Goal: Information Seeking & Learning: Learn about a topic

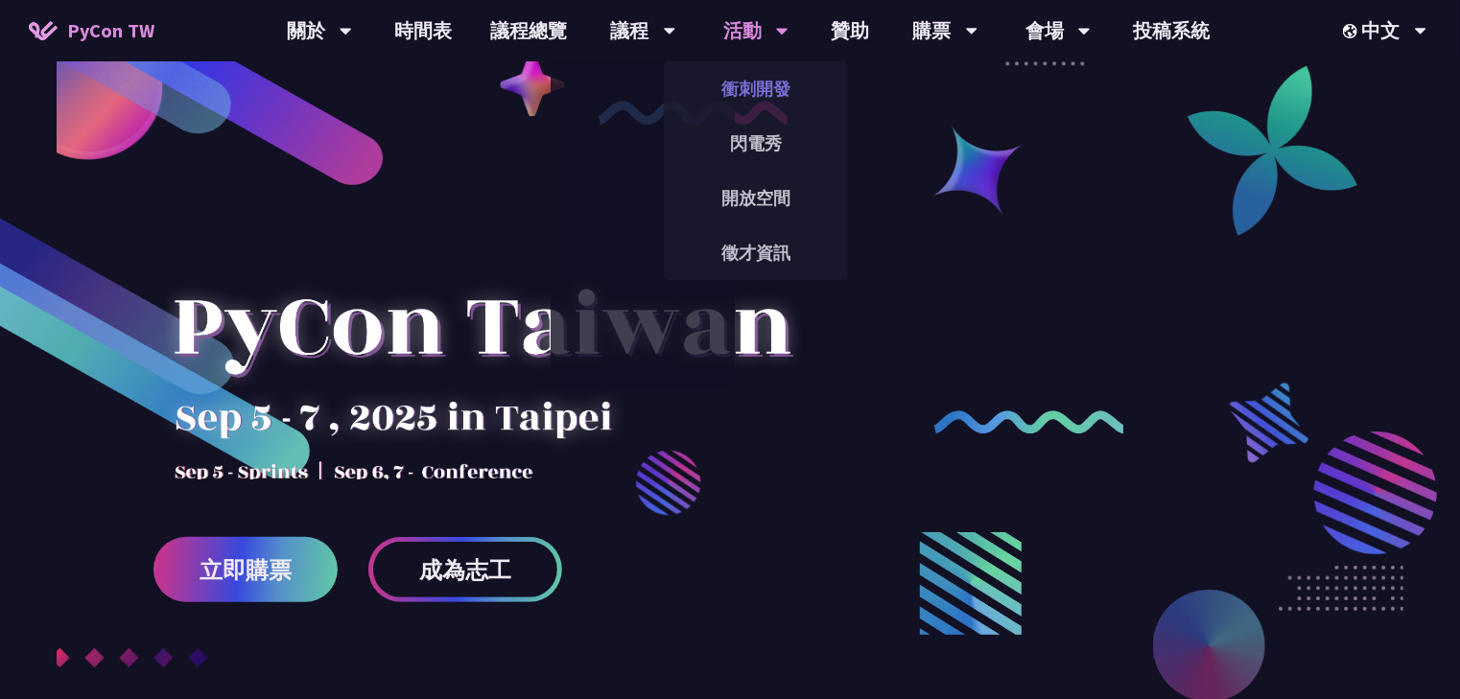
click at [762, 84] on link "衝刺開發" at bounding box center [756, 88] width 184 height 45
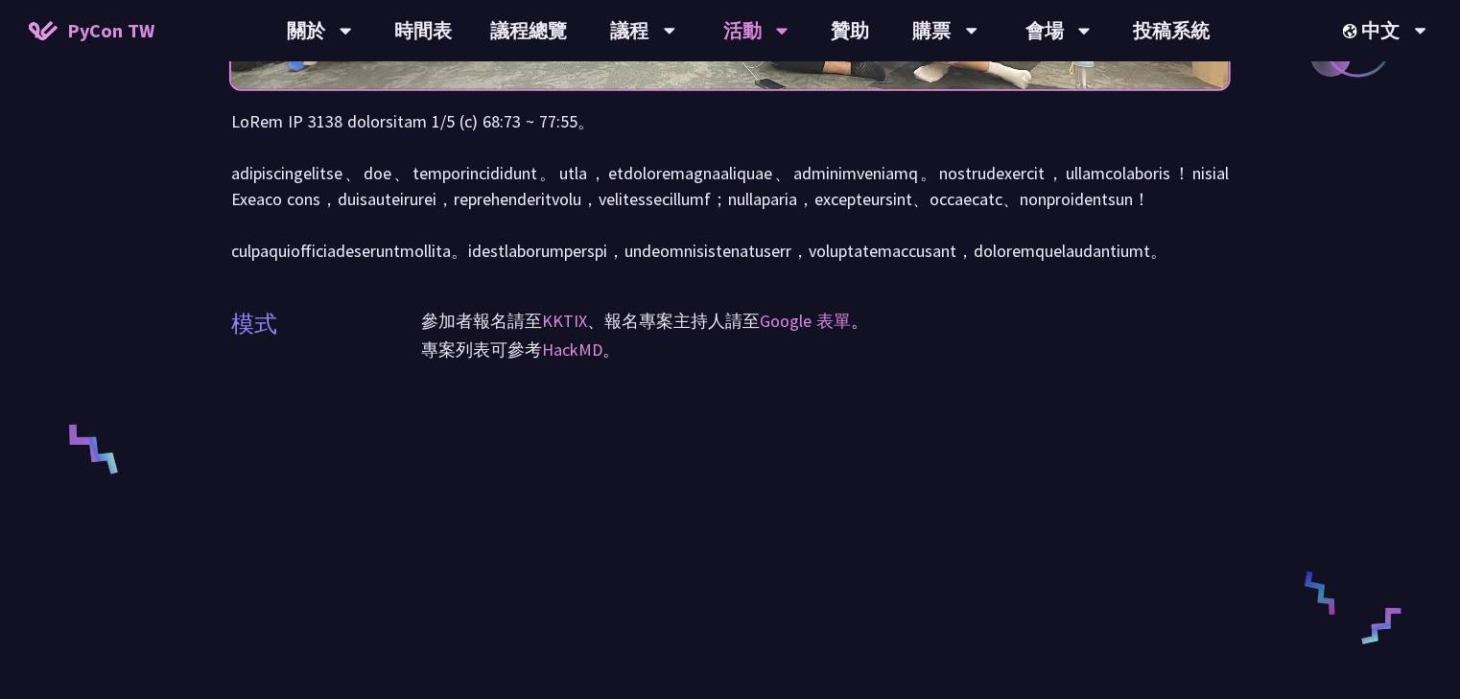
scroll to position [460, 0]
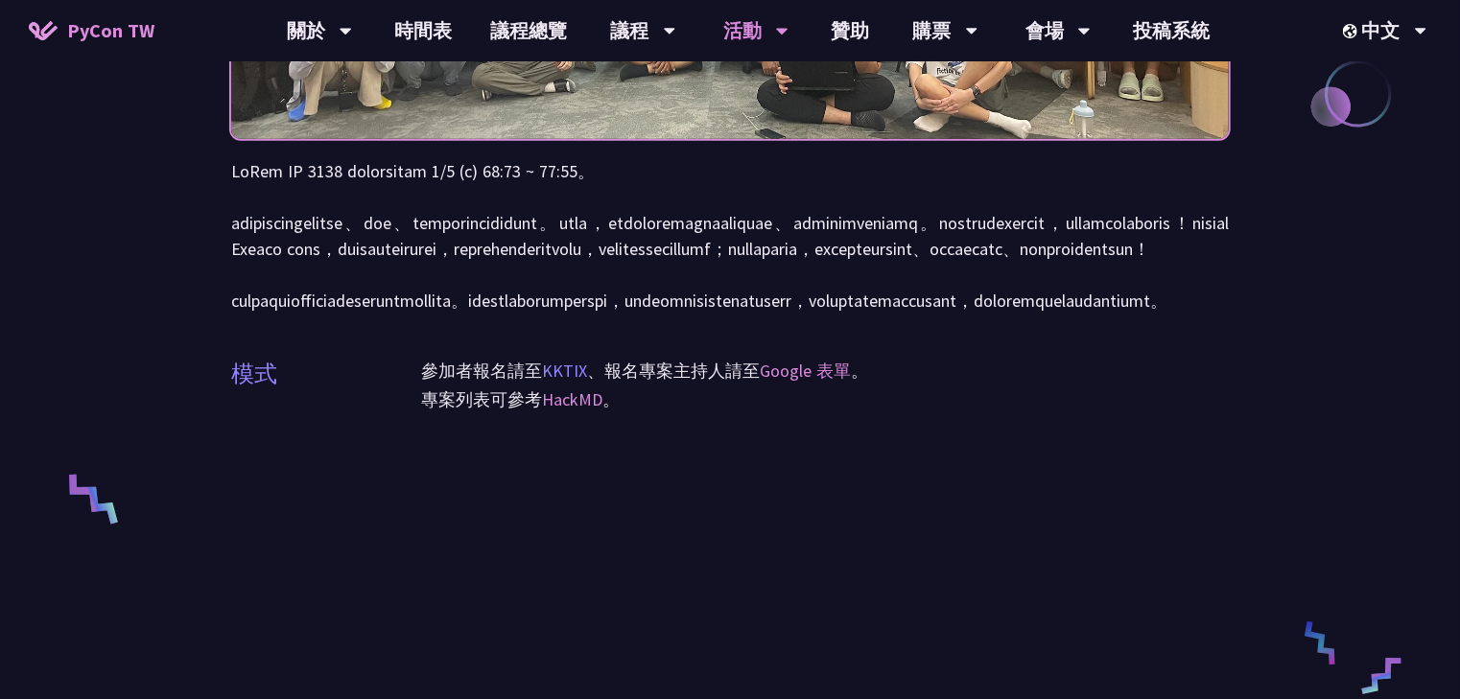
click at [584, 382] on link "KKTIX" at bounding box center [564, 371] width 45 height 22
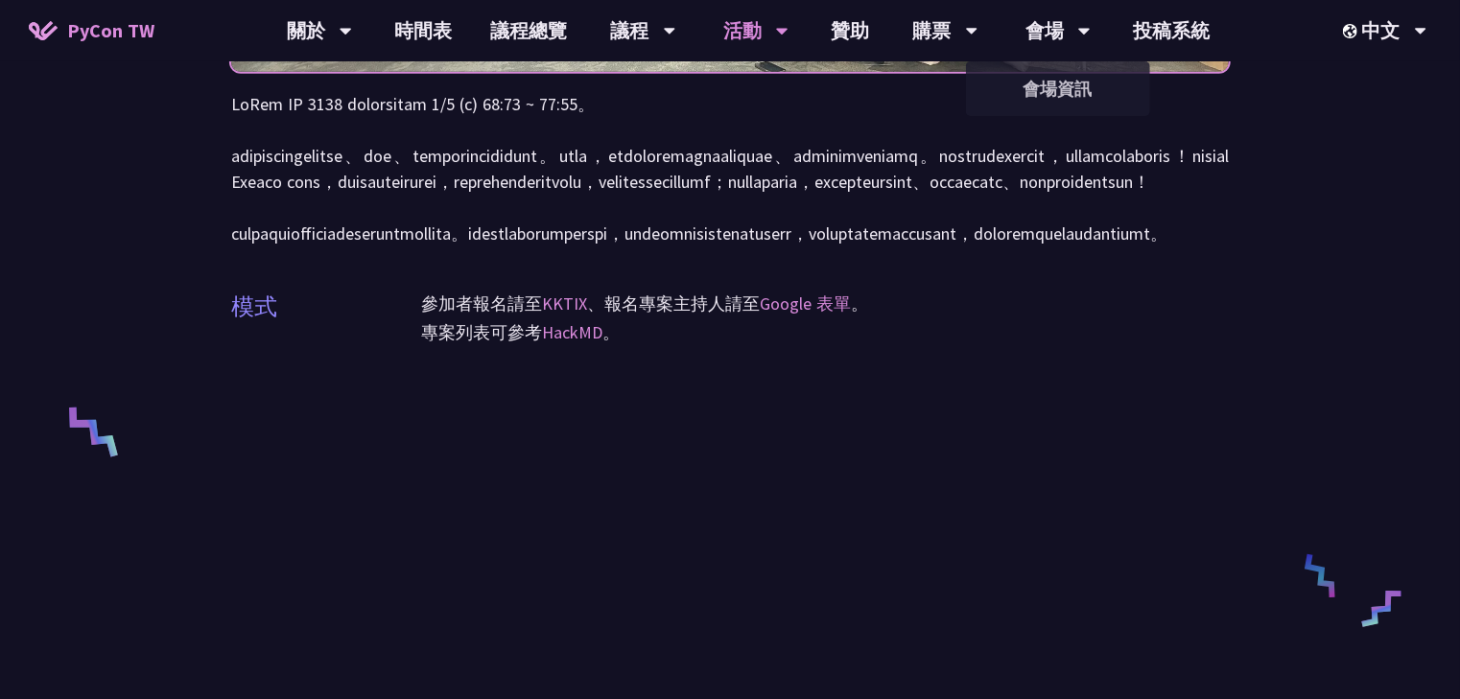
scroll to position [537, 0]
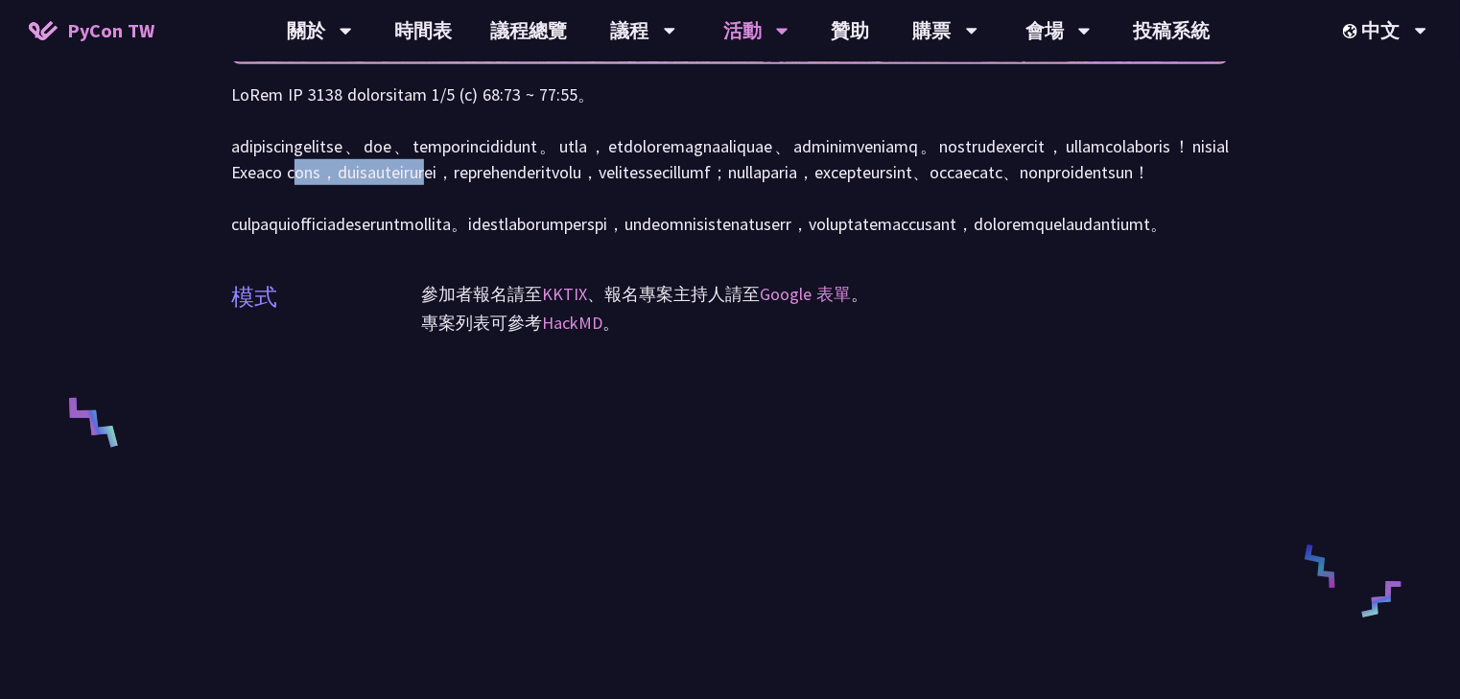
drag, startPoint x: 330, startPoint y: 202, endPoint x: 610, endPoint y: 191, distance: 280.3
click at [610, 191] on p at bounding box center [729, 159] width 997 height 155
drag, startPoint x: 784, startPoint y: 192, endPoint x: 902, endPoint y: 188, distance: 118.0
click at [896, 188] on p at bounding box center [729, 159] width 997 height 155
drag, startPoint x: 1066, startPoint y: 200, endPoint x: 1109, endPoint y: 203, distance: 42.3
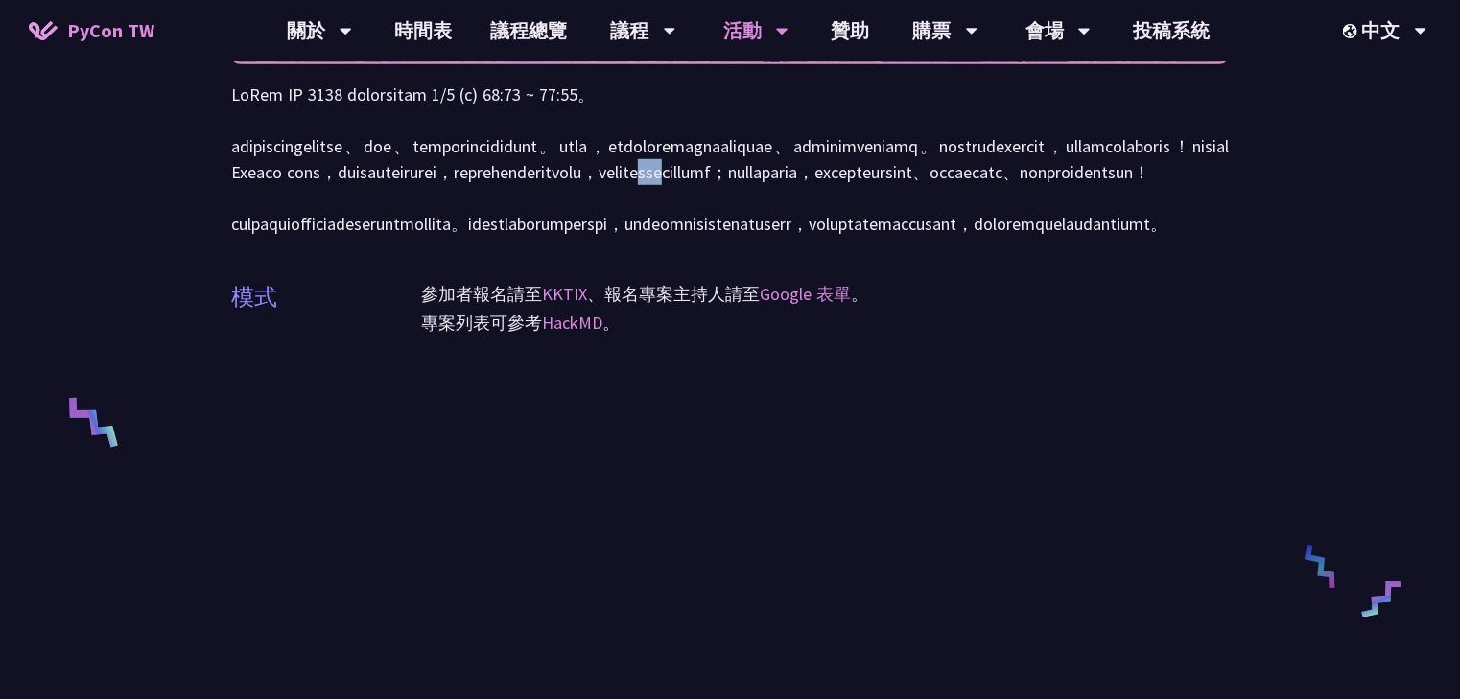
click at [1120, 197] on p at bounding box center [729, 159] width 997 height 155
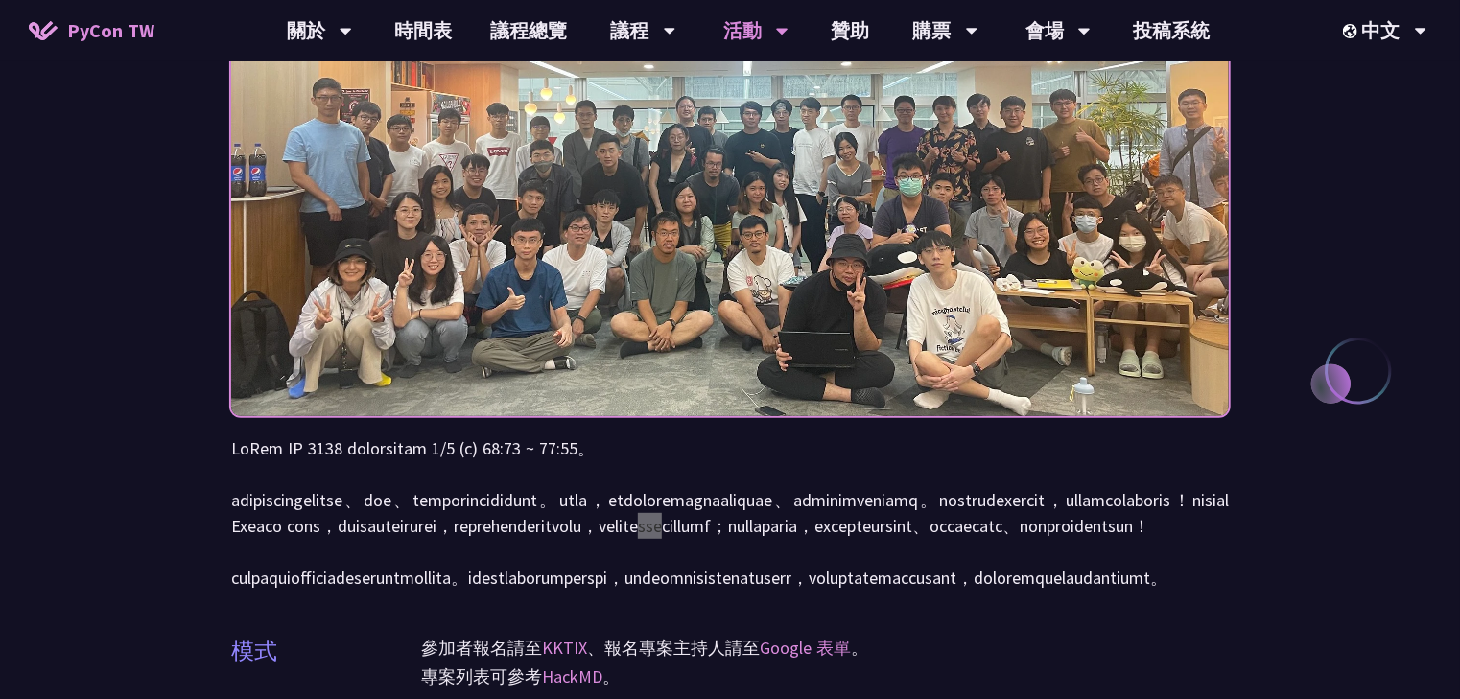
scroll to position [230, 0]
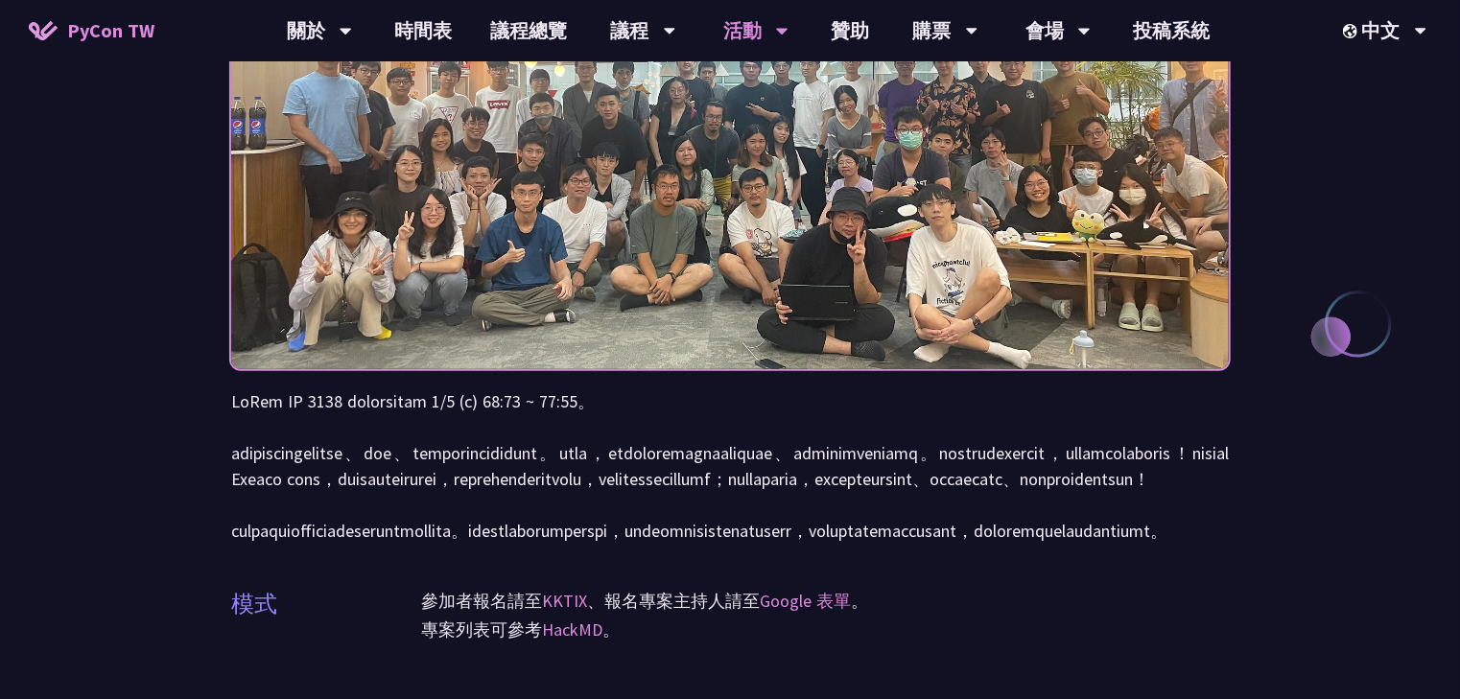
click at [551, 452] on p at bounding box center [729, 465] width 997 height 155
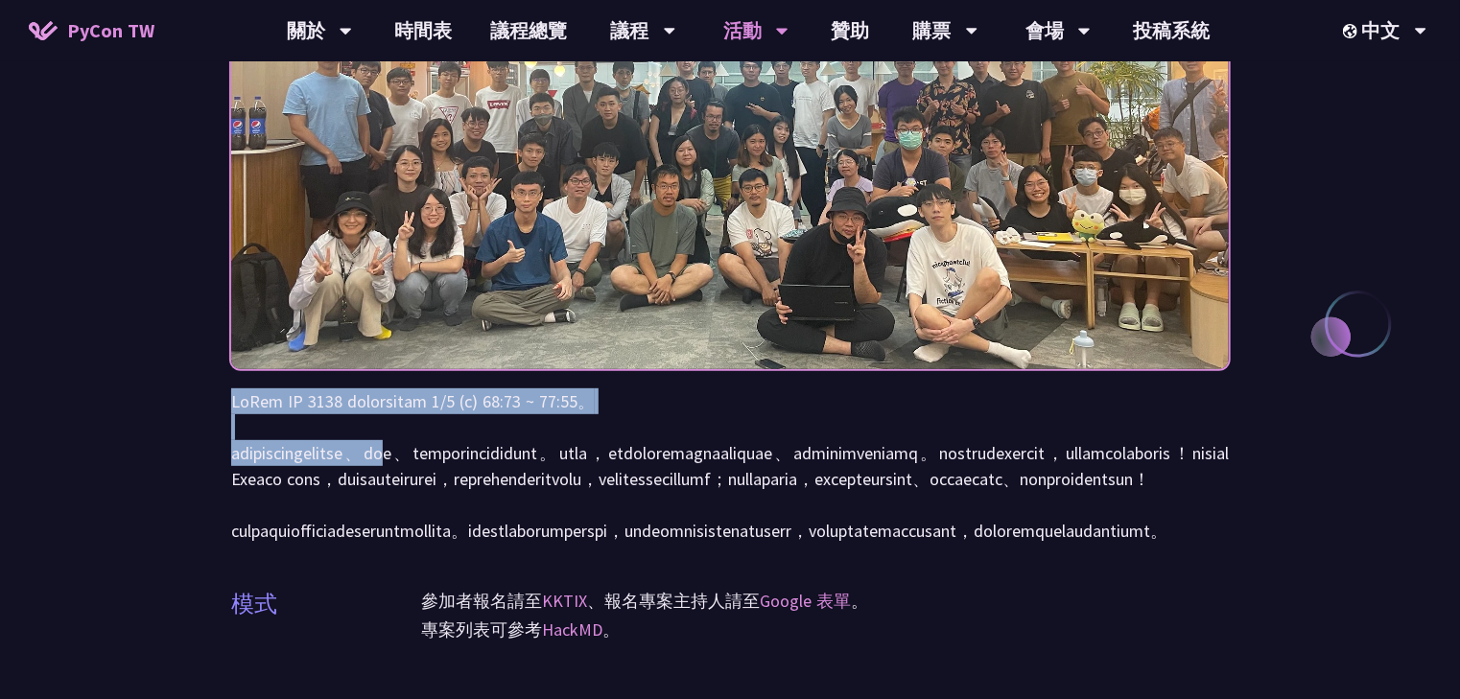
drag, startPoint x: 223, startPoint y: 395, endPoint x: 572, endPoint y: 460, distance: 354.2
click at [572, 460] on div "衝刺開發 (Sprints) 模式 參加者報名請至 KKTIX 、報名專案主持人請至 Google 表單 。 專案列表可參考 HackMD 。" at bounding box center [730, 672] width 1460 height 1805
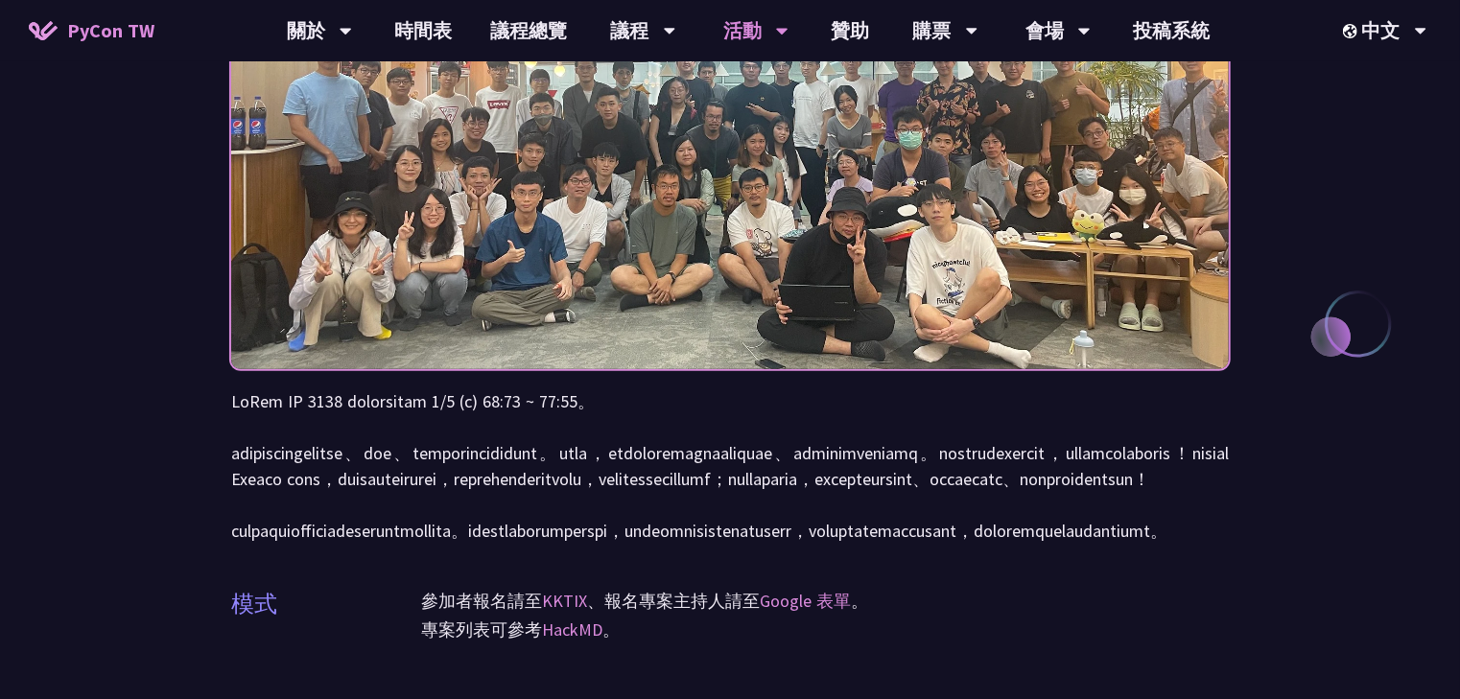
click at [437, 495] on p at bounding box center [729, 465] width 997 height 155
drag, startPoint x: 226, startPoint y: 450, endPoint x: 321, endPoint y: 453, distance: 95.0
click at [321, 453] on div "衝刺開發 (Sprints) 模式 參加者報名請至 KKTIX 、報名專案主持人請至 Google 表單 。 專案列表可參考 HackMD 。" at bounding box center [730, 672] width 1460 height 1805
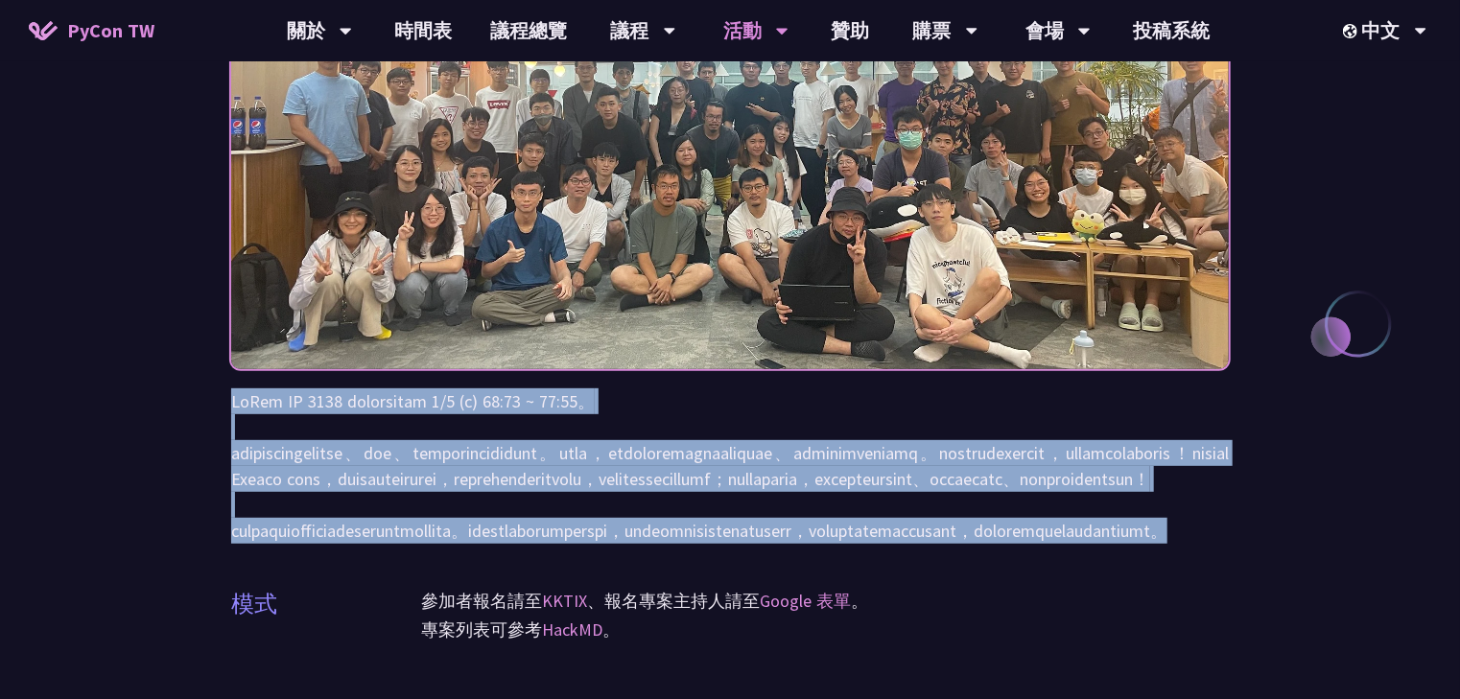
drag, startPoint x: 230, startPoint y: 392, endPoint x: 1230, endPoint y: 620, distance: 1025.8
click at [1230, 620] on div "衝刺開發 (Sprints) 模式 參加者報名請至 KKTIX 、報名專案主持人請至 Google 表單 。 專案列表可參考 HackMD 。" at bounding box center [730, 672] width 1460 height 1805
copy p "LoRem IP 5846 dolorsitam 0/7 (c) 83:45 ~ 44:91。 adipiscingelitse、doe、temporinci…"
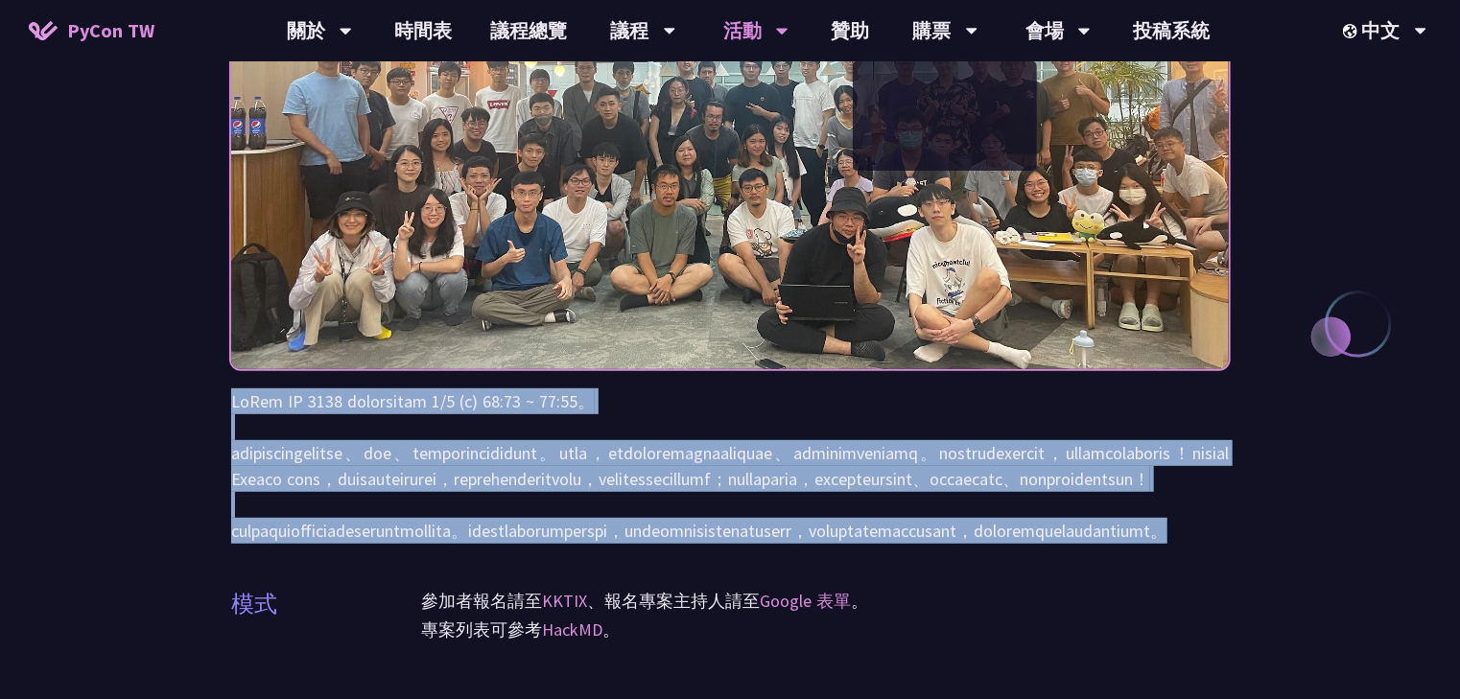
click at [688, 504] on p at bounding box center [729, 465] width 997 height 155
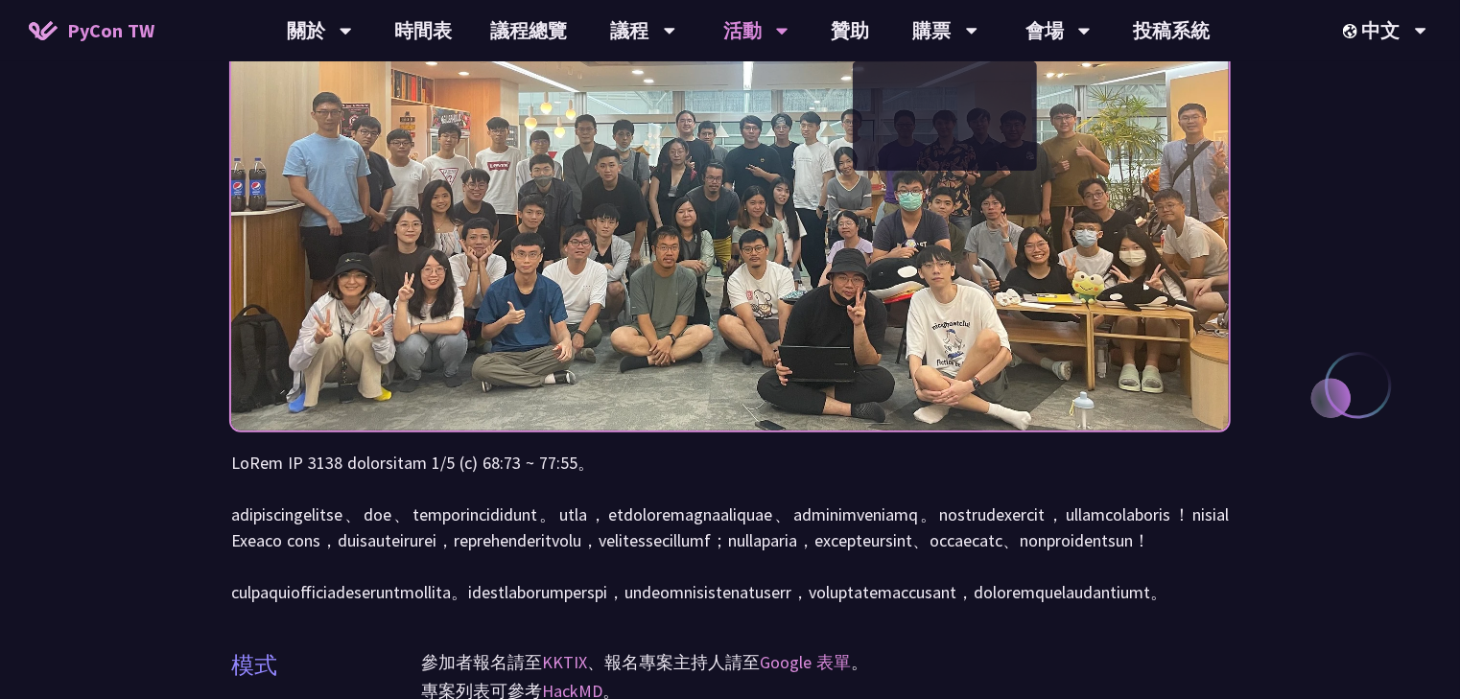
scroll to position [0, 0]
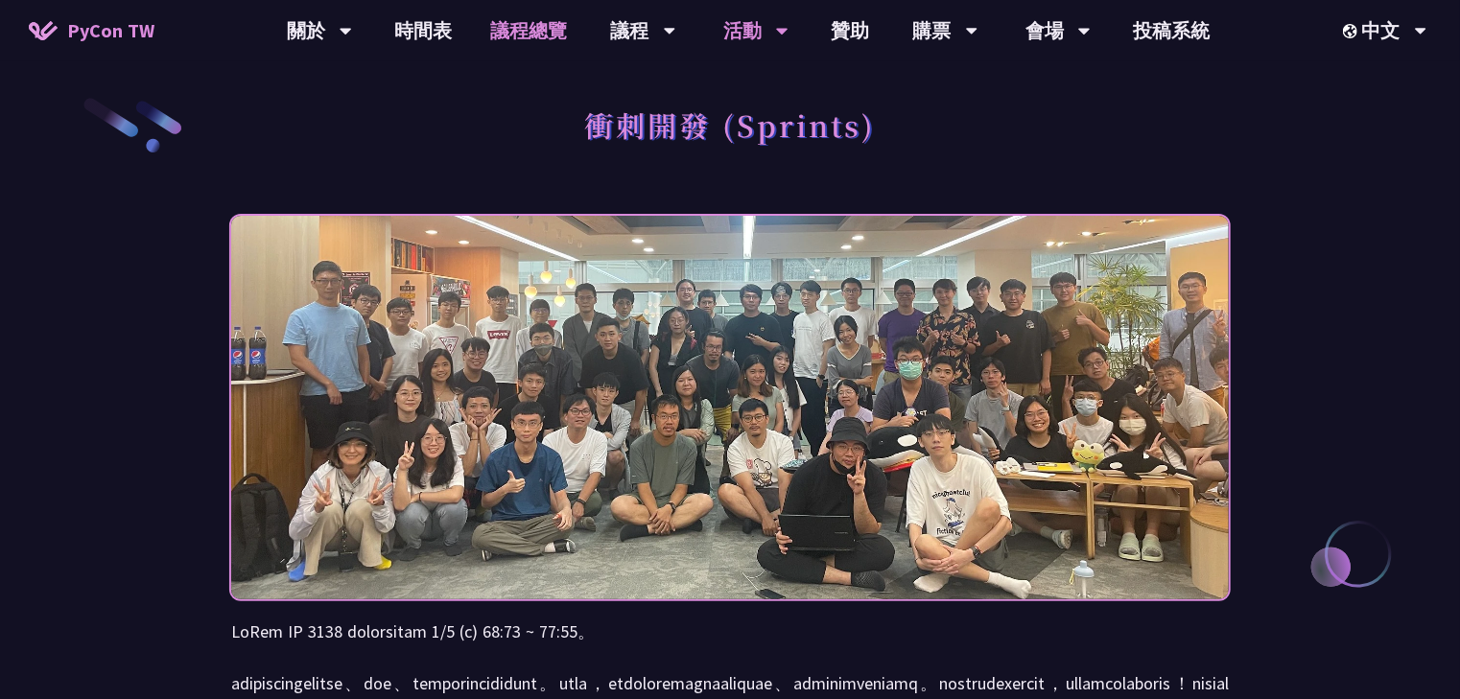
click at [537, 27] on link "議程總覽" at bounding box center [529, 30] width 115 height 61
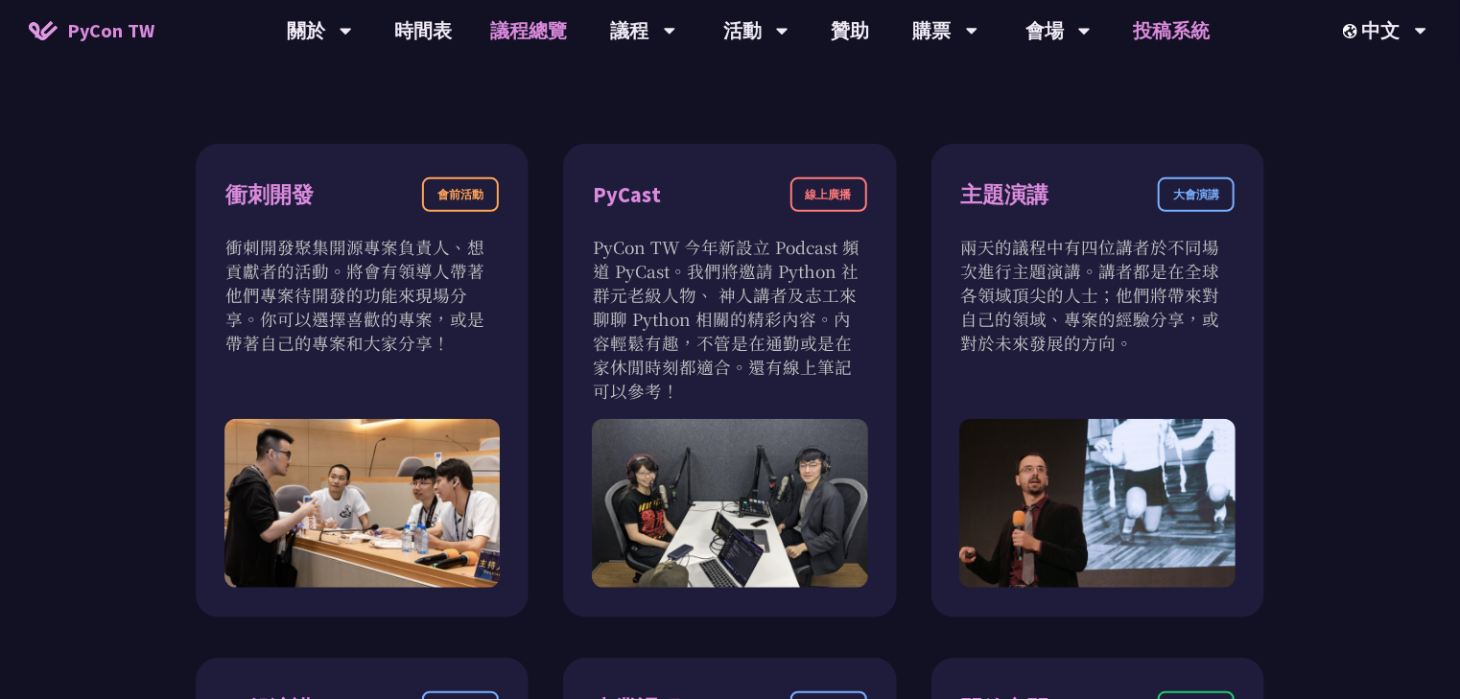
scroll to position [614, 0]
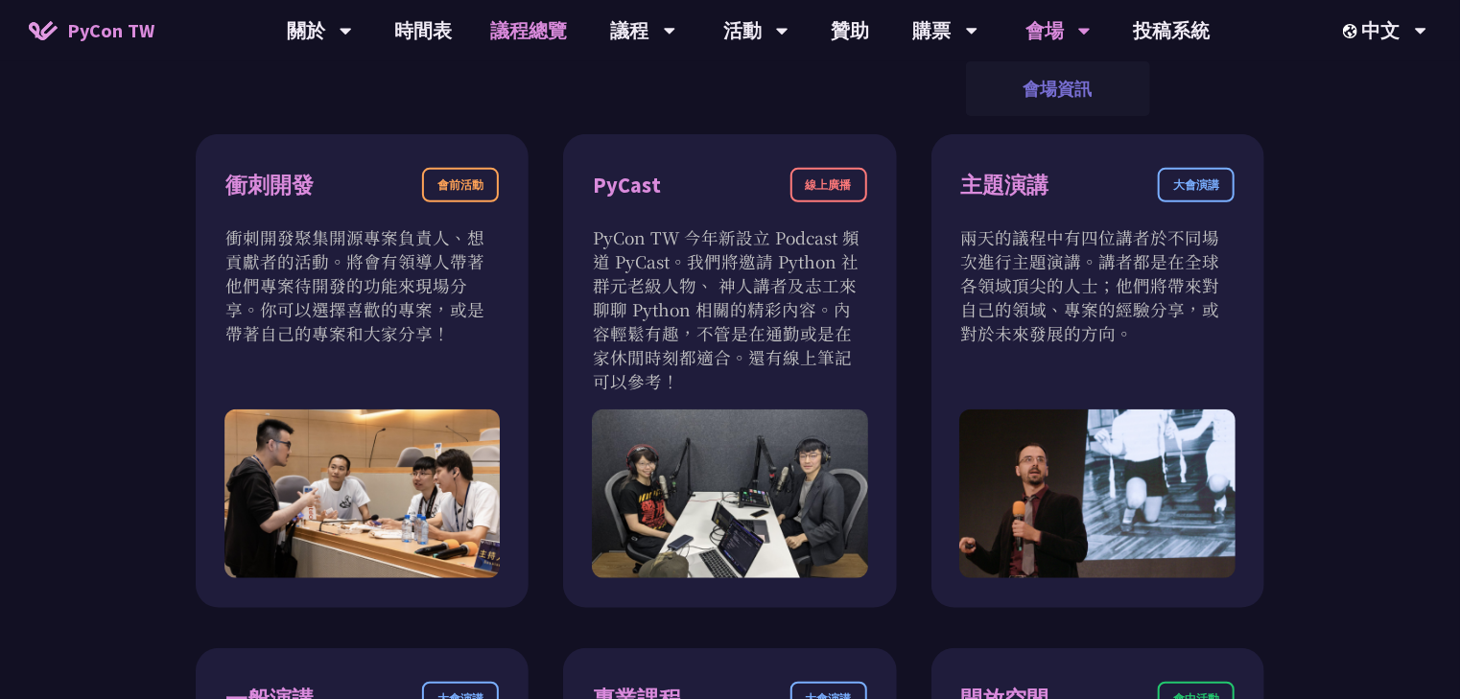
click at [1070, 91] on link "會場資訊" at bounding box center [1058, 88] width 184 height 45
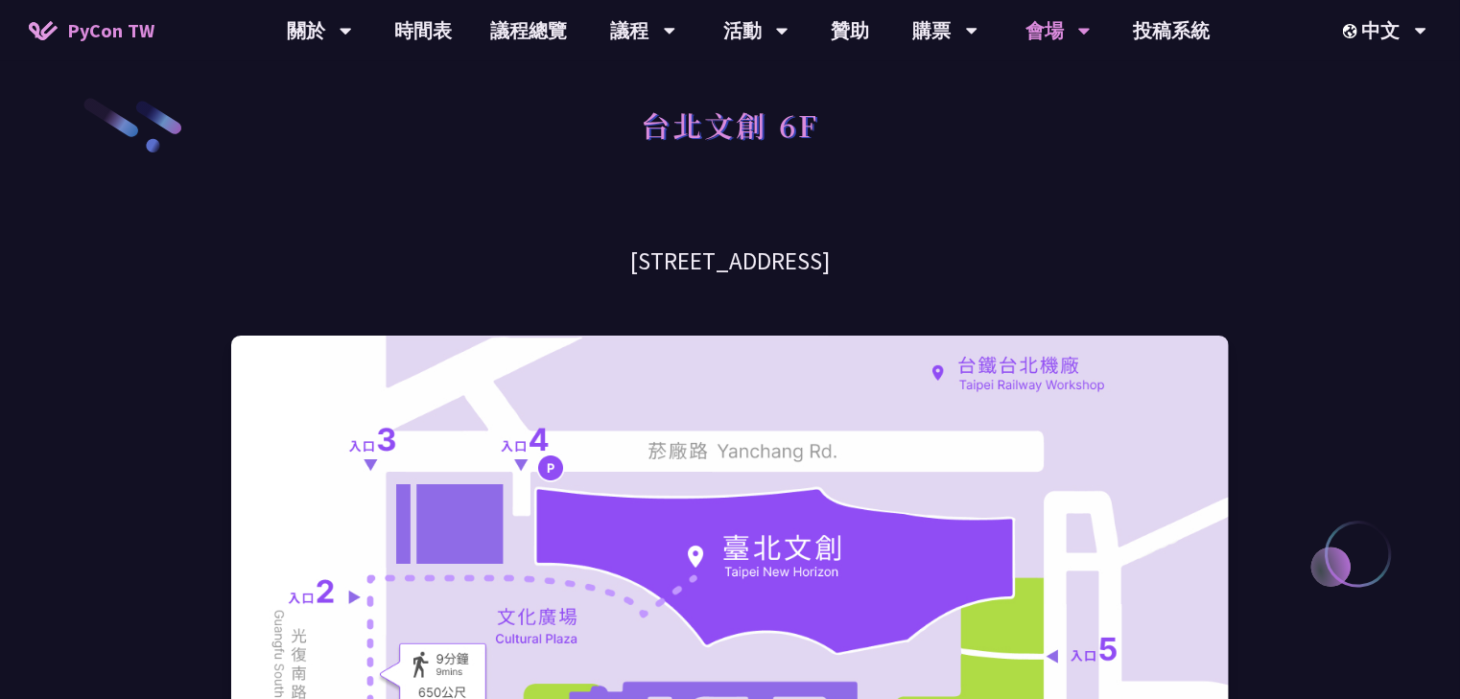
drag, startPoint x: 573, startPoint y: 253, endPoint x: 904, endPoint y: 242, distance: 332.0
copy h3 "[STREET_ADDRESS]"
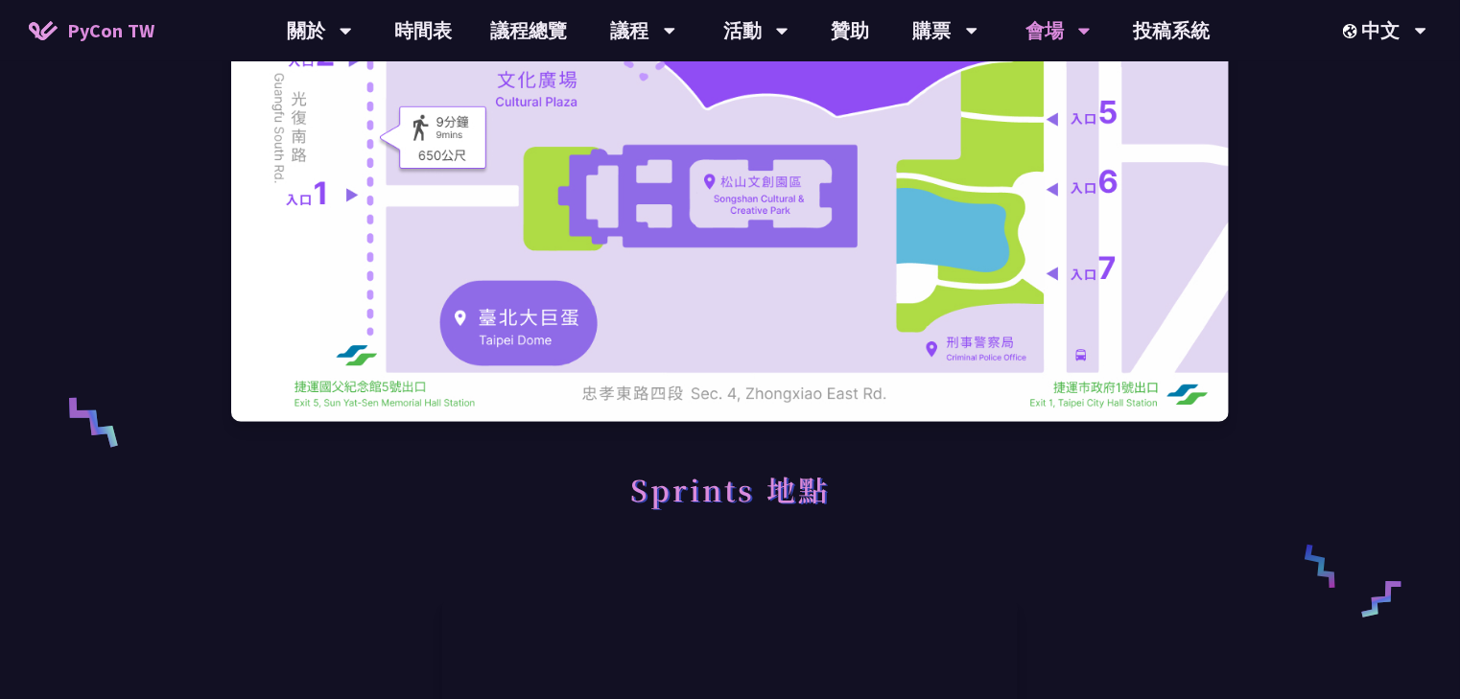
scroll to position [921, 0]
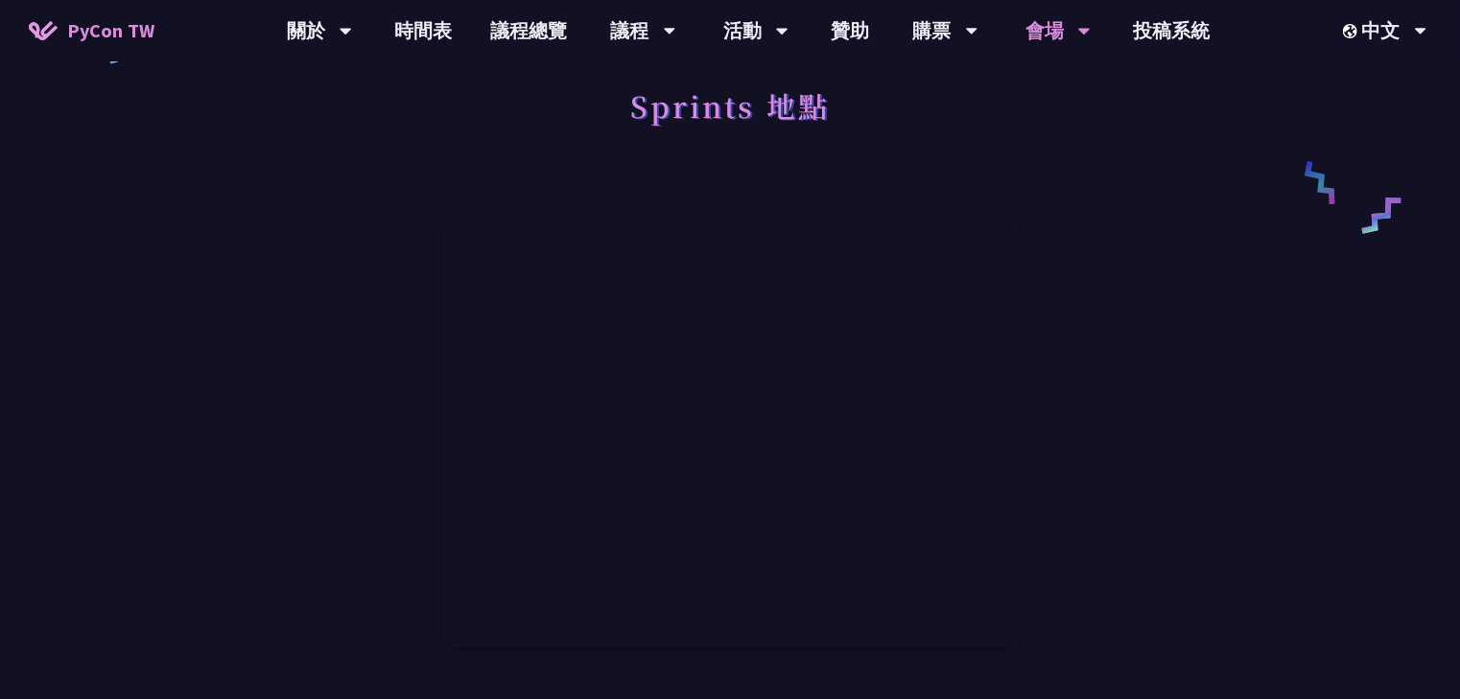
click at [1076, 181] on div at bounding box center [729, 431] width 997 height 508
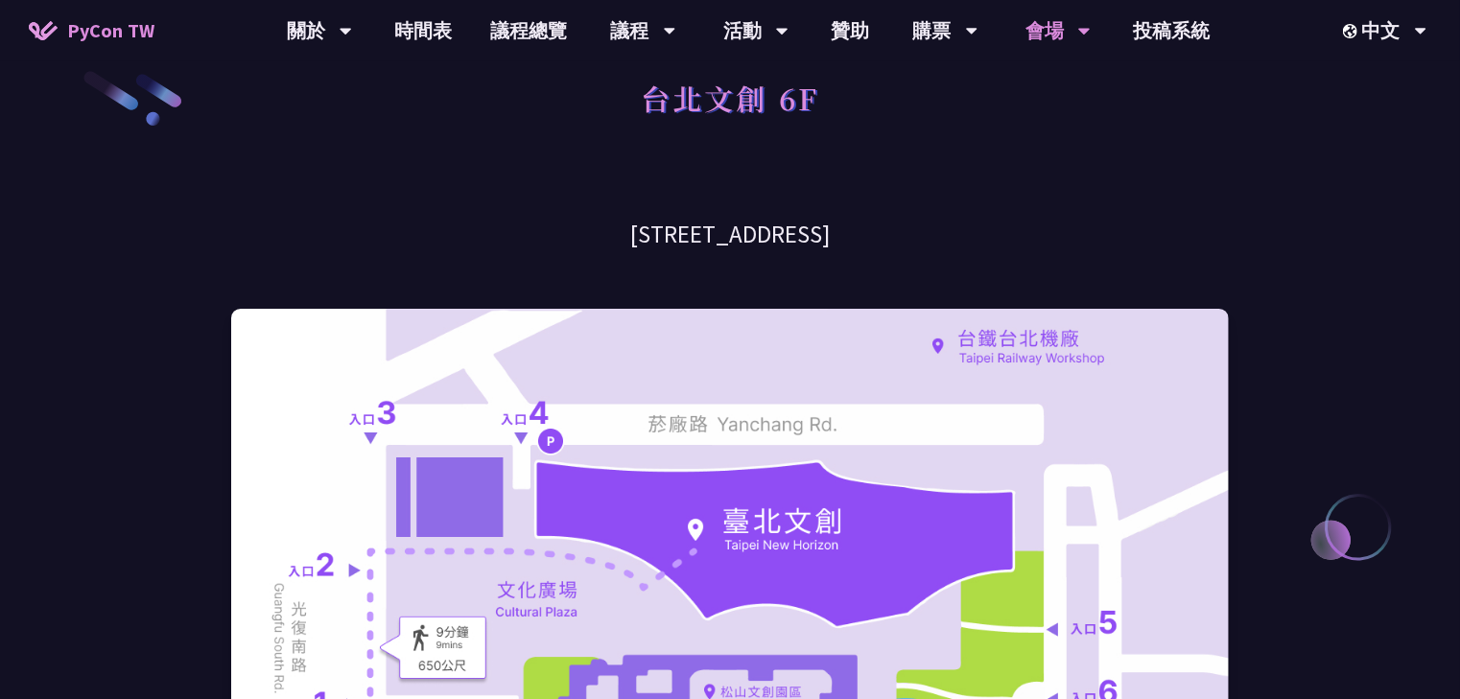
scroll to position [0, 0]
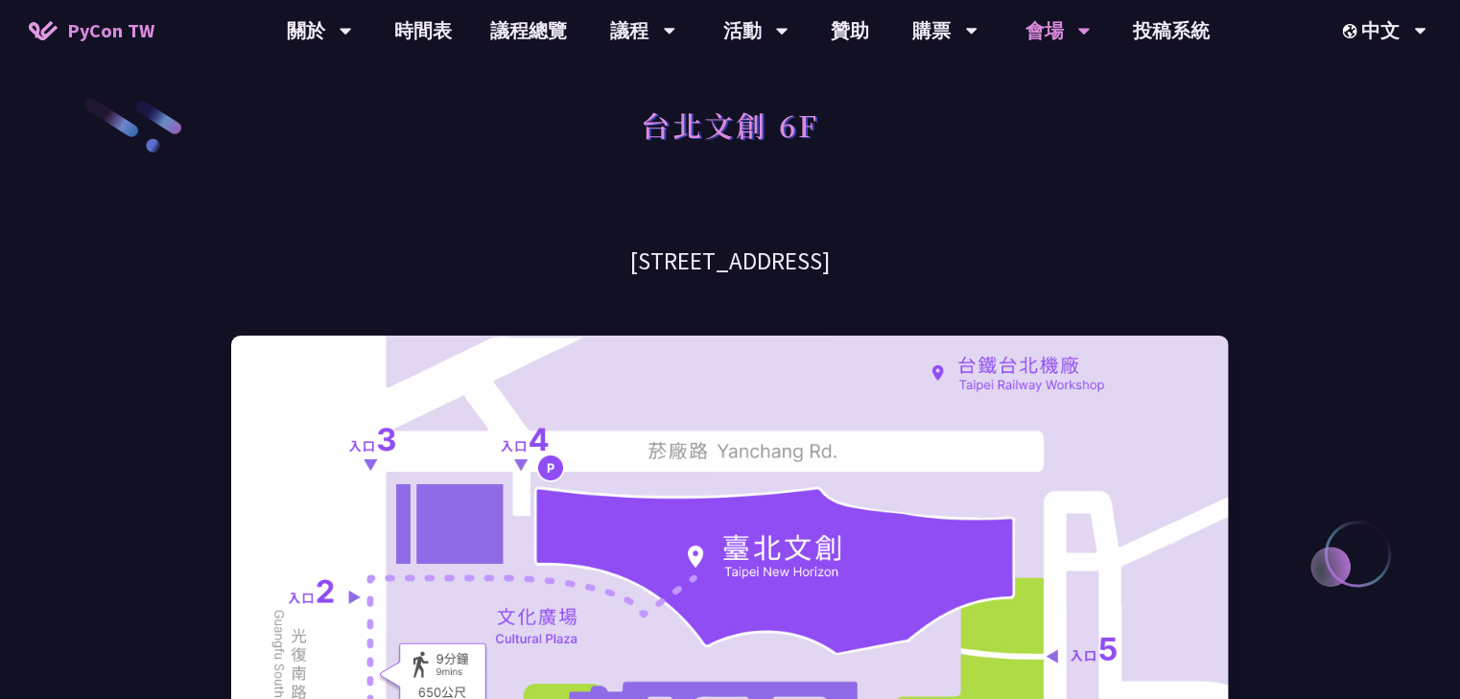
drag, startPoint x: 542, startPoint y: 270, endPoint x: 974, endPoint y: 244, distance: 433.3
click at [974, 245] on h3 "[STREET_ADDRESS]" at bounding box center [729, 262] width 997 height 34
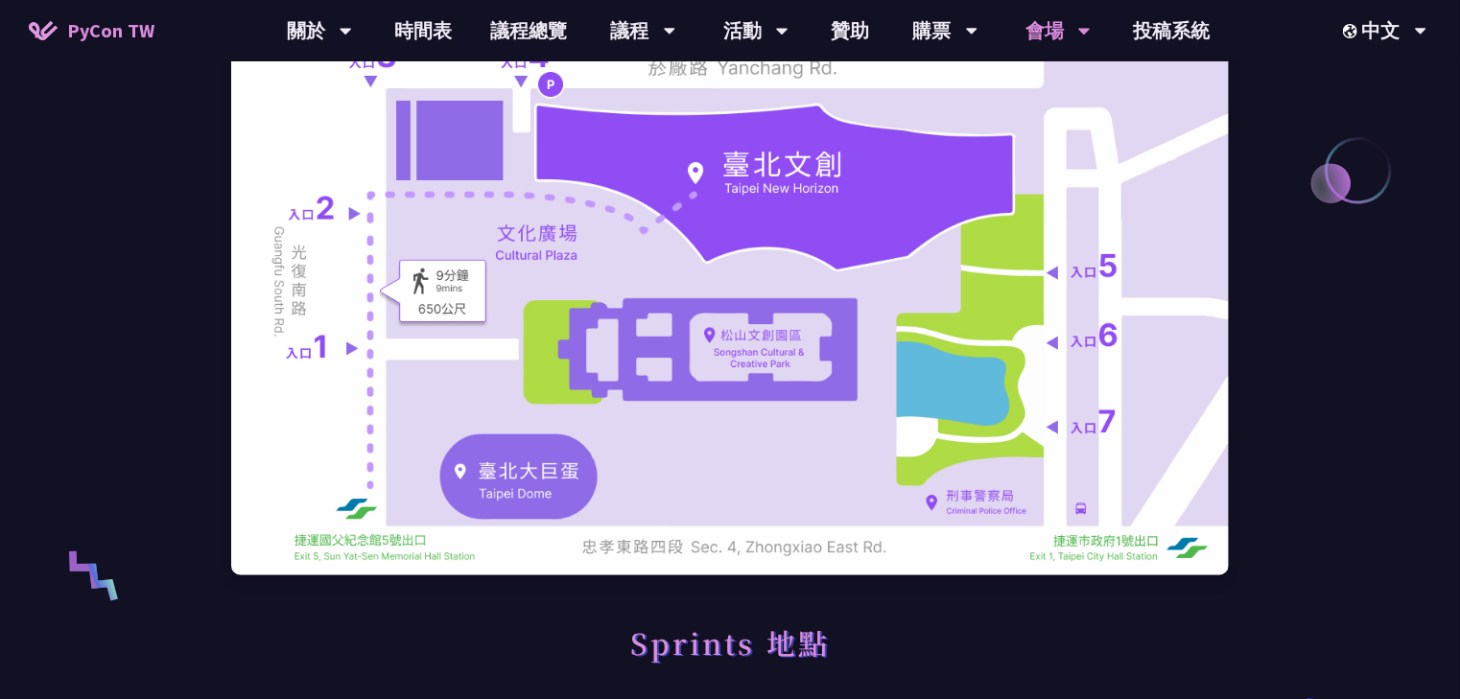
click at [1105, 388] on img at bounding box center [729, 263] width 997 height 623
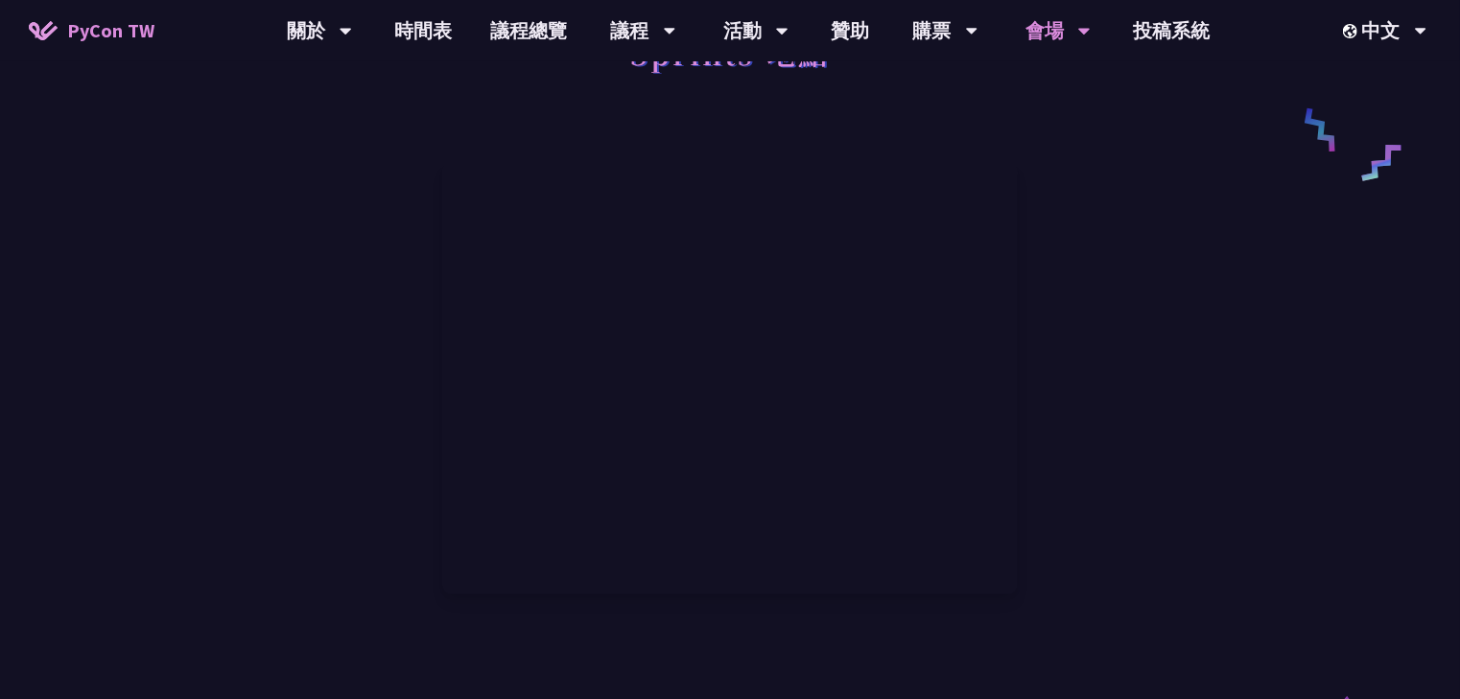
scroll to position [997, 0]
